Goal: Transaction & Acquisition: Purchase product/service

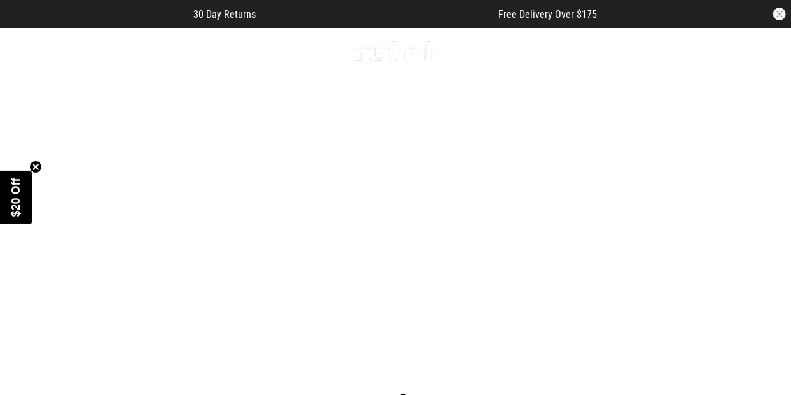
click at [155, 41] on div "Men Women Sale Sign in New Back Footwear Back Mens Back Womens Back Youth & Kid…" at bounding box center [395, 51] width 791 height 46
click at [156, 47] on link "Sale" at bounding box center [158, 51] width 21 height 12
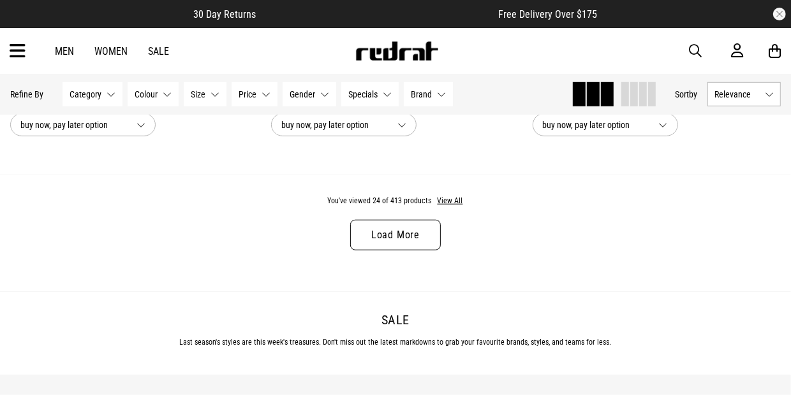
scroll to position [3606, 0]
click at [393, 238] on link "Load More" at bounding box center [395, 236] width 91 height 31
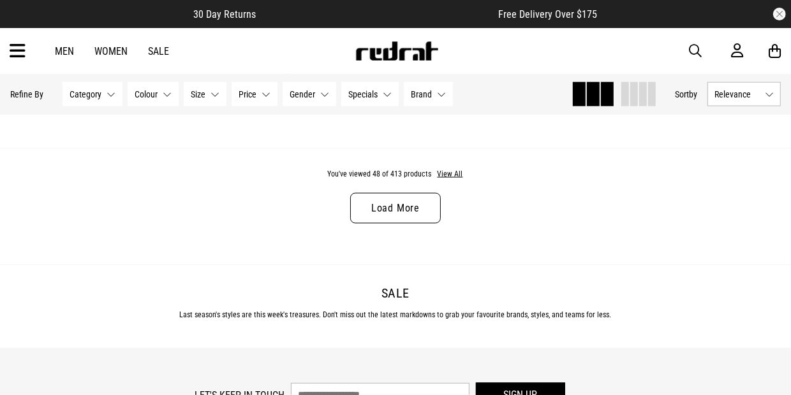
scroll to position [7180, 0]
